Goal: Task Accomplishment & Management: Manage account settings

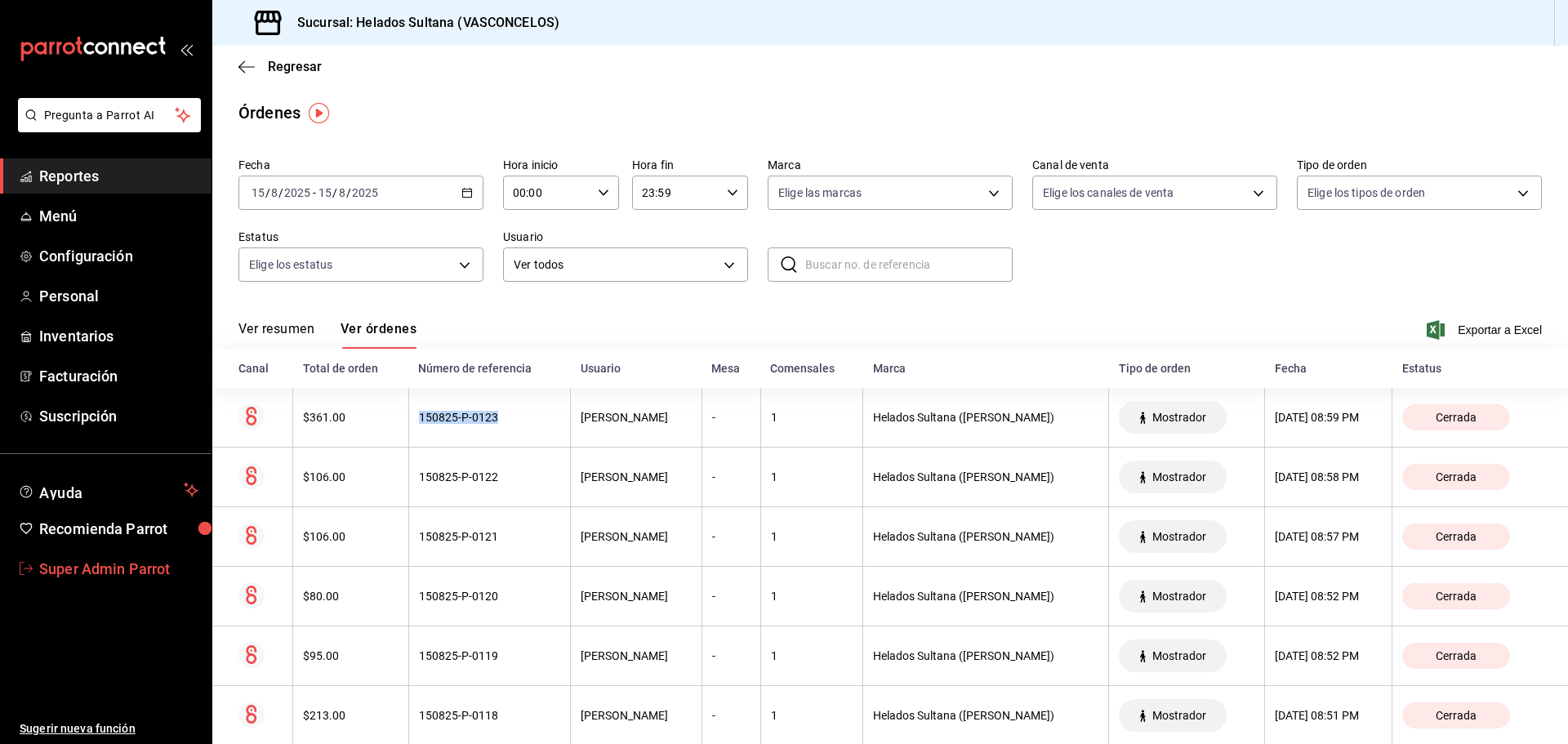
click at [83, 566] on span "Super Admin Parrot" at bounding box center [119, 568] width 159 height 22
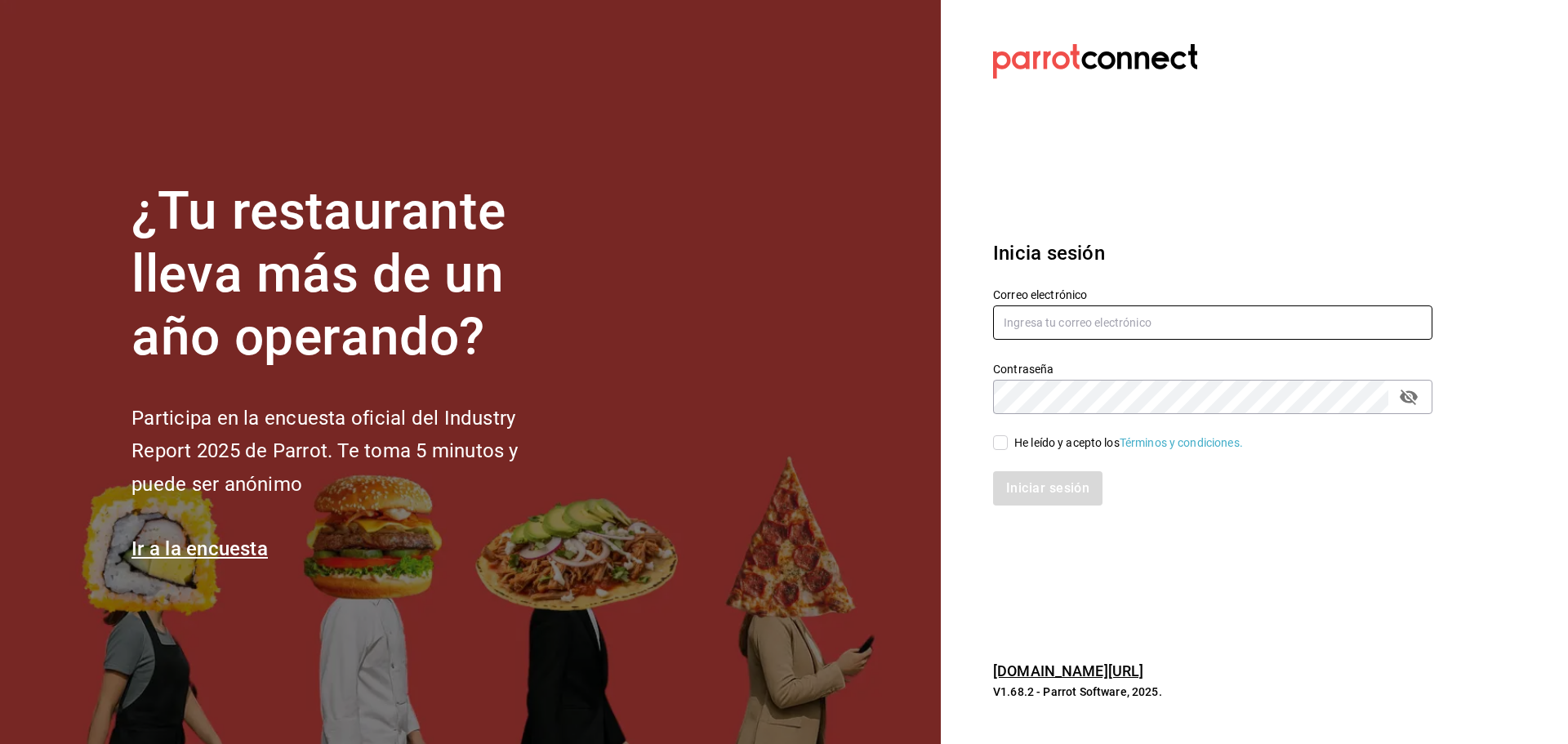
click at [1066, 317] on input "text" at bounding box center [1212, 322] width 440 height 34
paste input "bernies@tamaulipas.com"
type input "bernies@tamaulipas.com"
click at [1004, 431] on div "He leído y acepto los Términos y condiciones." at bounding box center [1203, 432] width 459 height 38
click at [1003, 441] on input "He leído y acepto los Términos y condiciones." at bounding box center [1000, 442] width 14 height 14
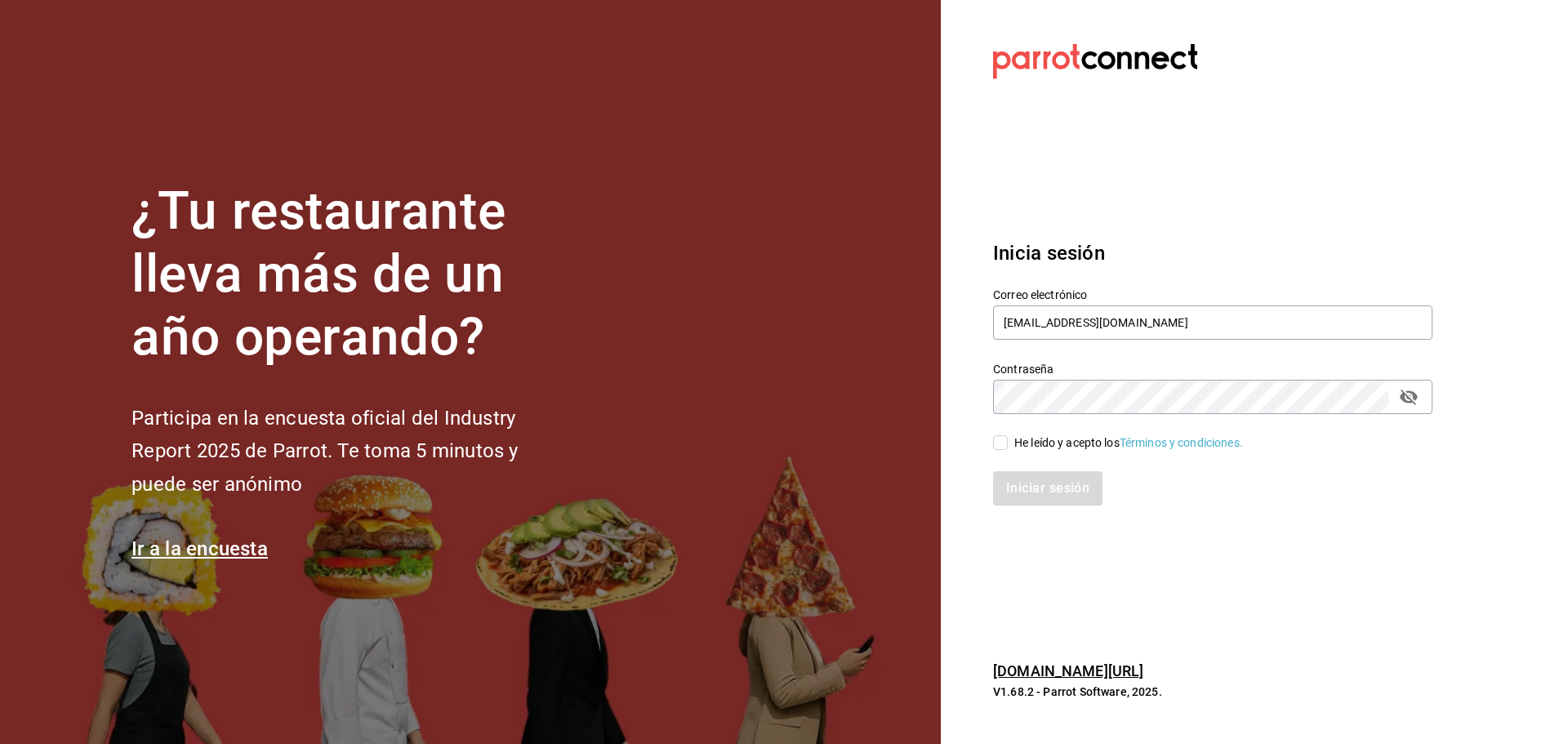
checkbox input "true"
click at [1025, 471] on button "Iniciar sesión" at bounding box center [1048, 488] width 111 height 34
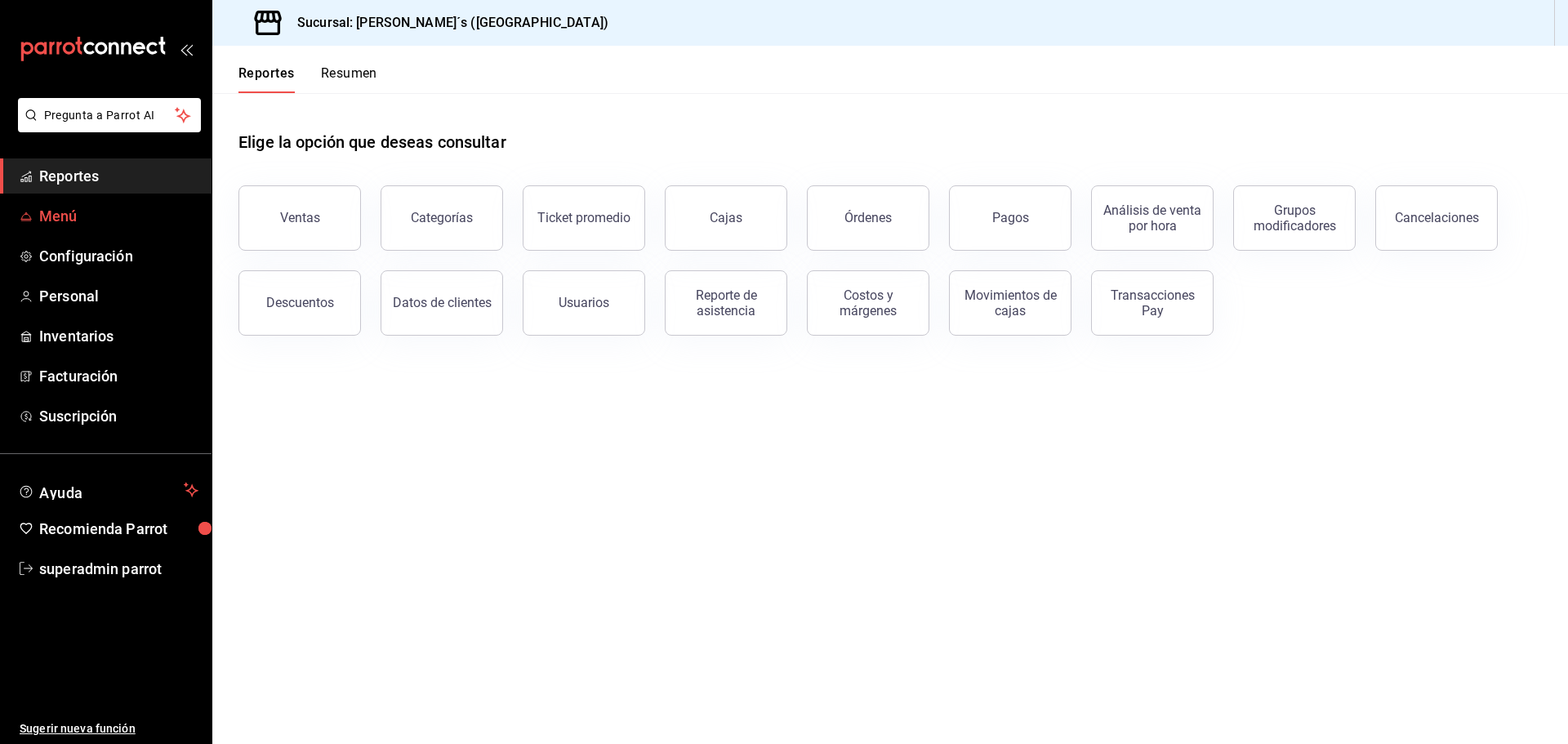
click at [71, 216] on span "Menú" at bounding box center [119, 216] width 159 height 22
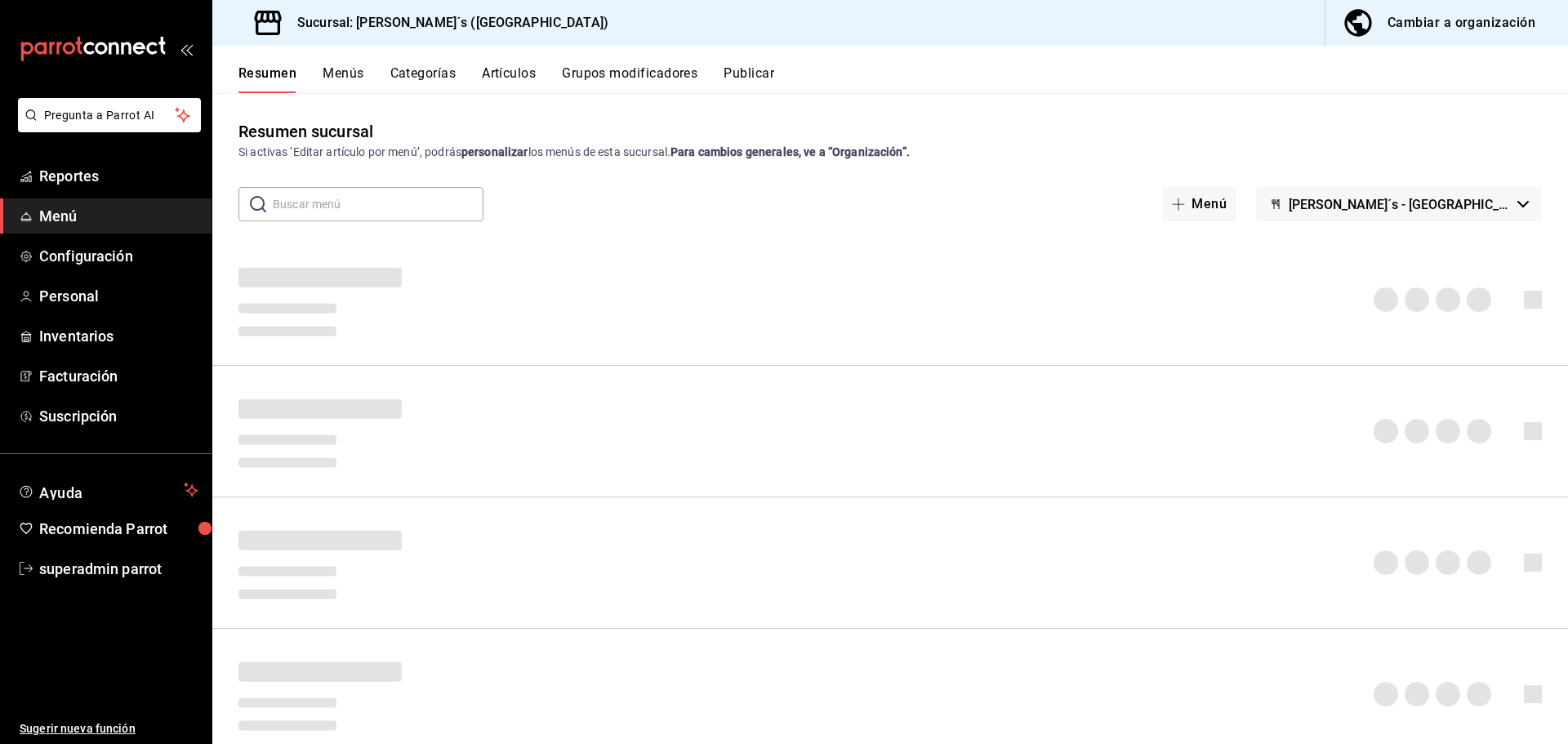
click at [509, 68] on button "Artículos" at bounding box center [509, 79] width 54 height 28
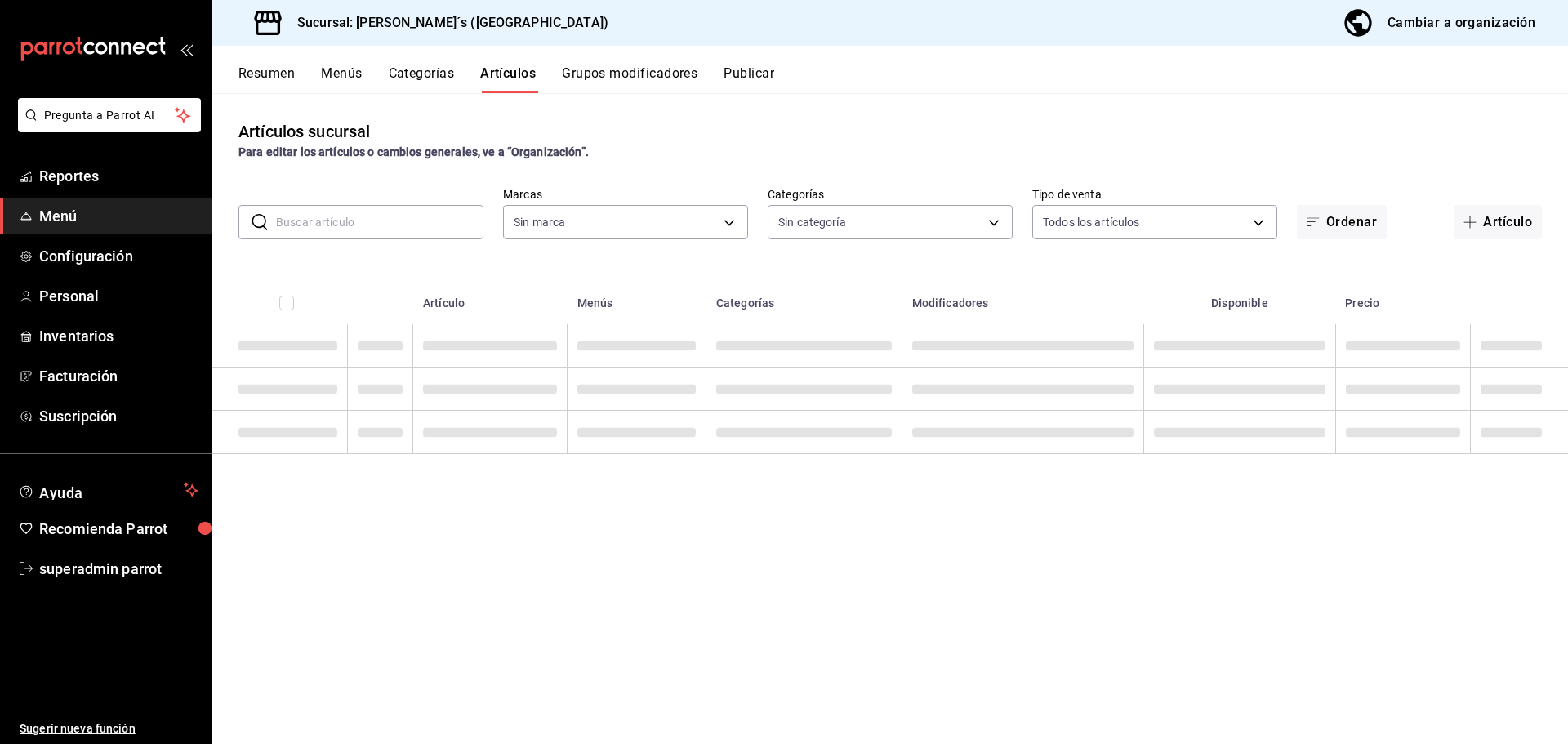
type input "e7eeebf8-c286-41d3-abda-b6d1bb78a6ef"
type input "f4dc3d90-3520-40f0-b83d-32b581667e0d,ba23a558-1b84-466d-a937-482ac241c4d8,ae4a7…"
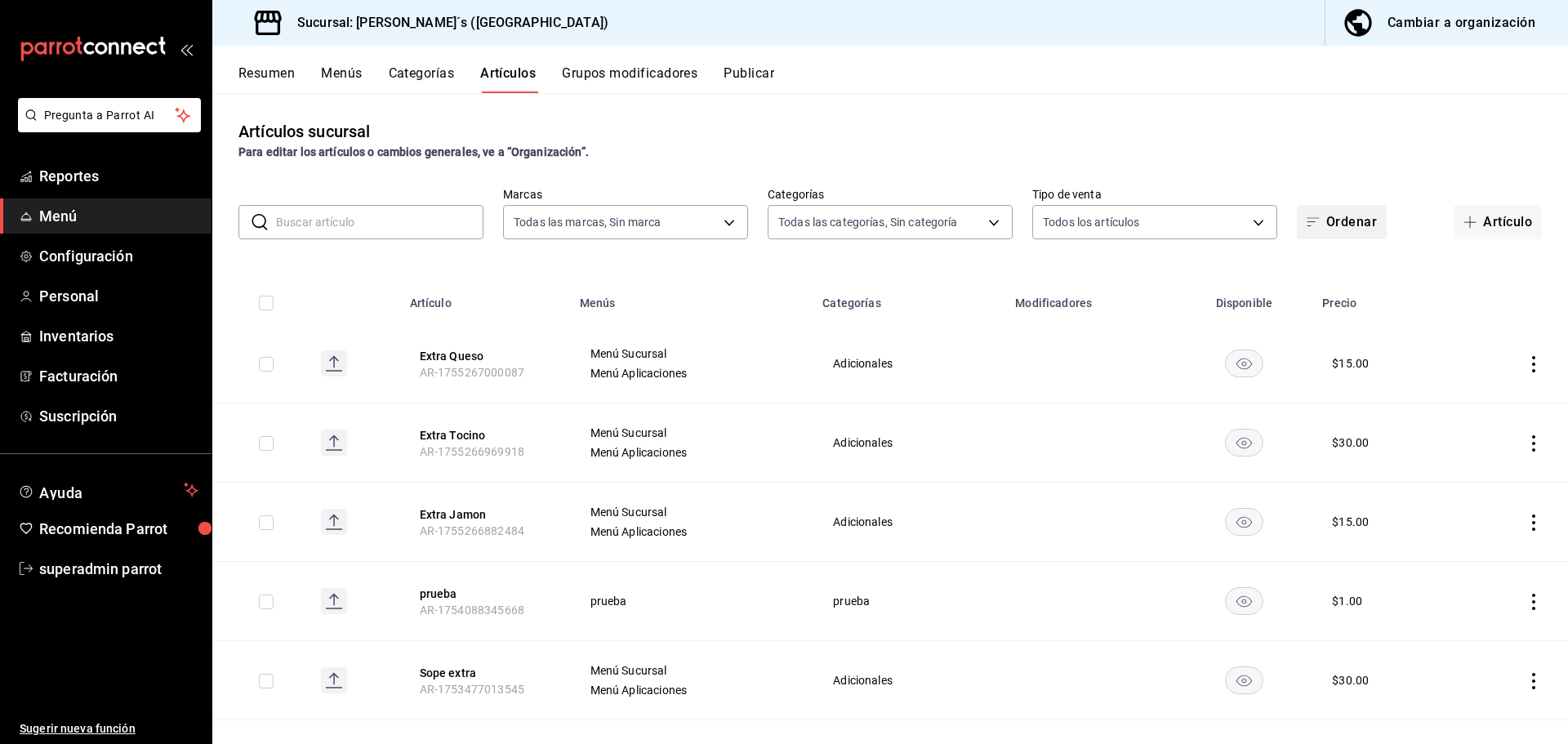
click at [1324, 220] on button "Ordenar" at bounding box center [1341, 222] width 90 height 34
click at [1083, 504] on div at bounding box center [784, 372] width 1568 height 744
click at [98, 251] on span "Configuración" at bounding box center [119, 256] width 159 height 22
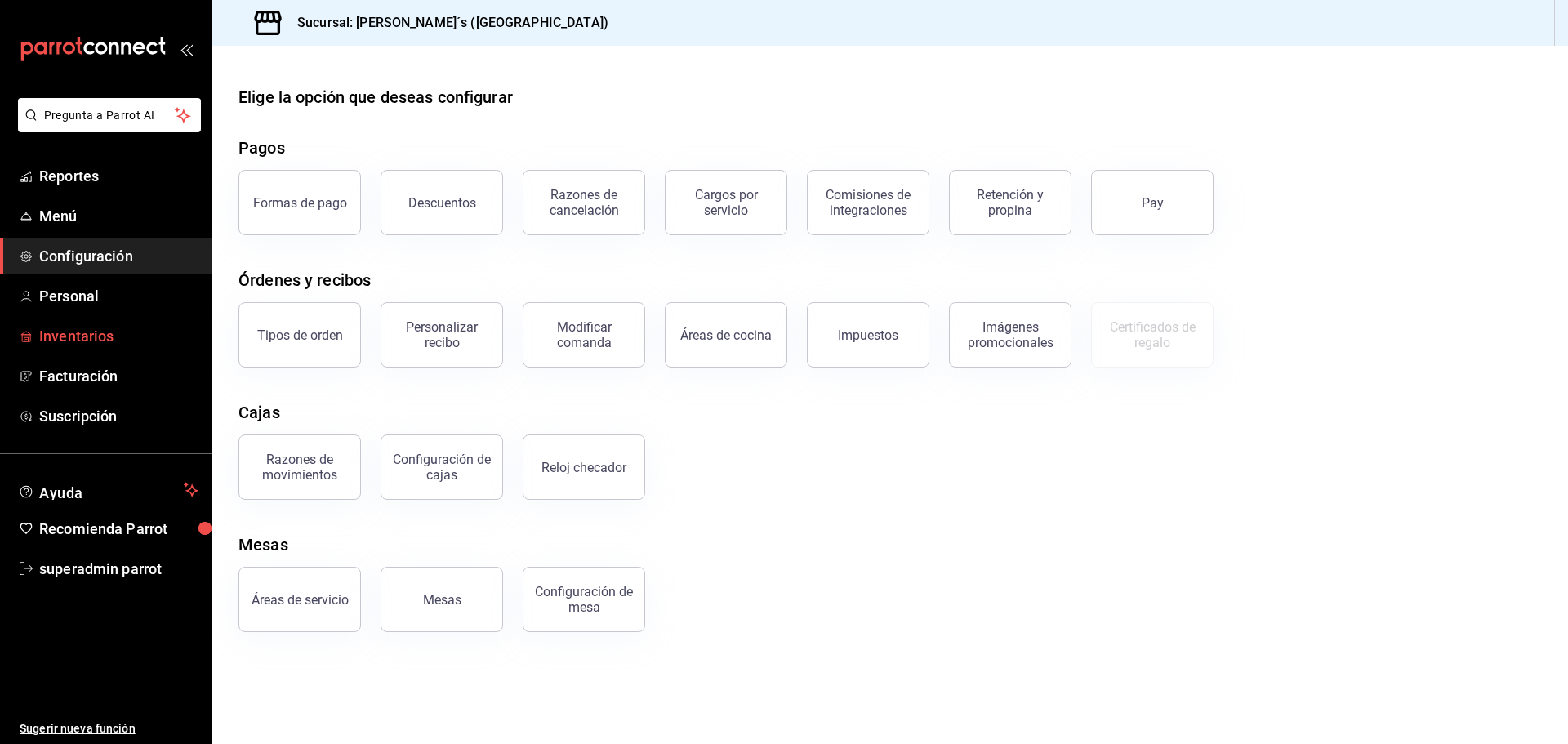
click at [68, 340] on span "Inventarios" at bounding box center [119, 336] width 159 height 22
